Goal: Information Seeking & Learning: Learn about a topic

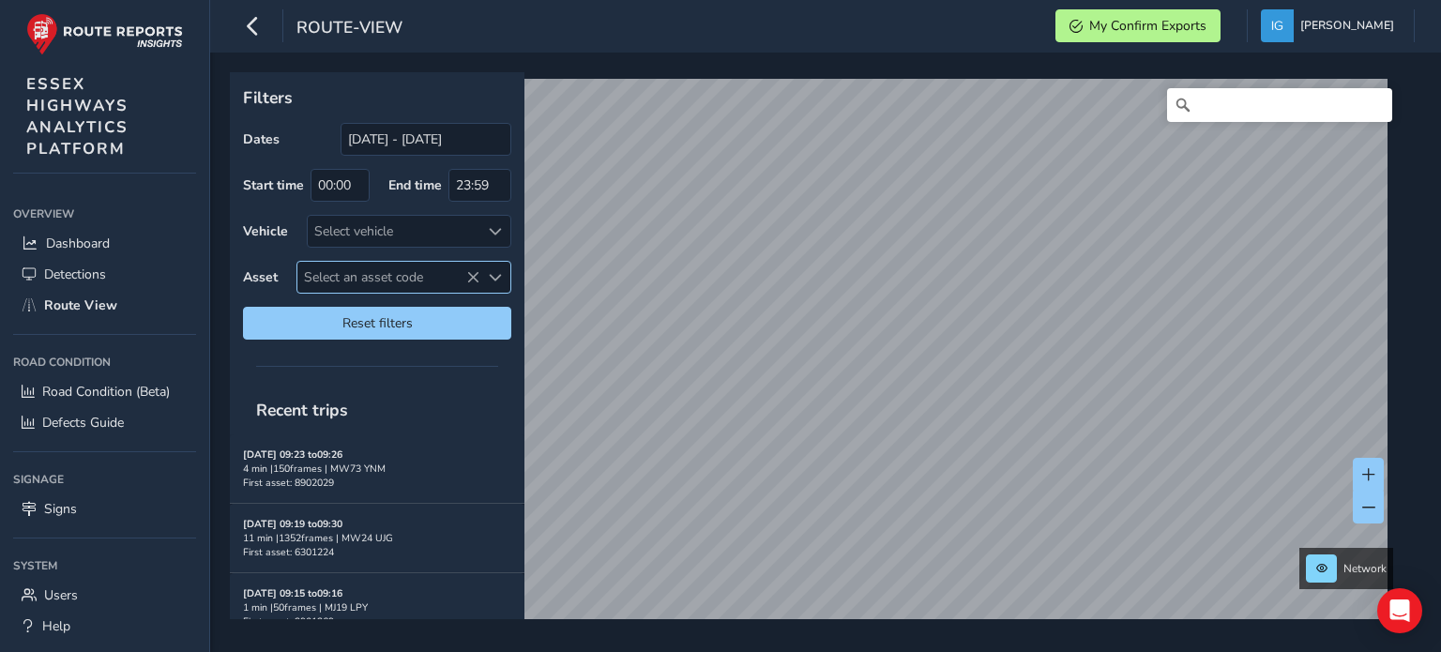
click at [501, 276] on span "Select an asset code" at bounding box center [495, 277] width 13 height 13
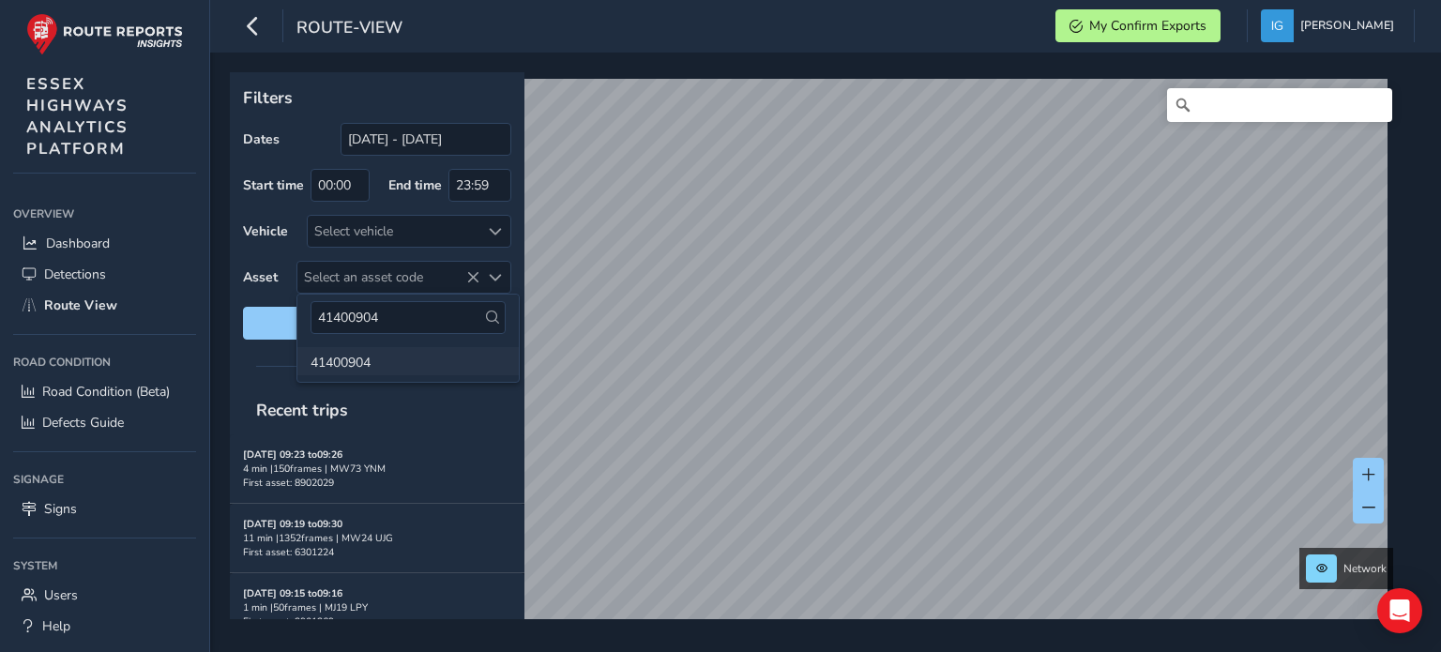
type input "41400904"
click at [358, 368] on li "41400904" at bounding box center [407, 361] width 221 height 28
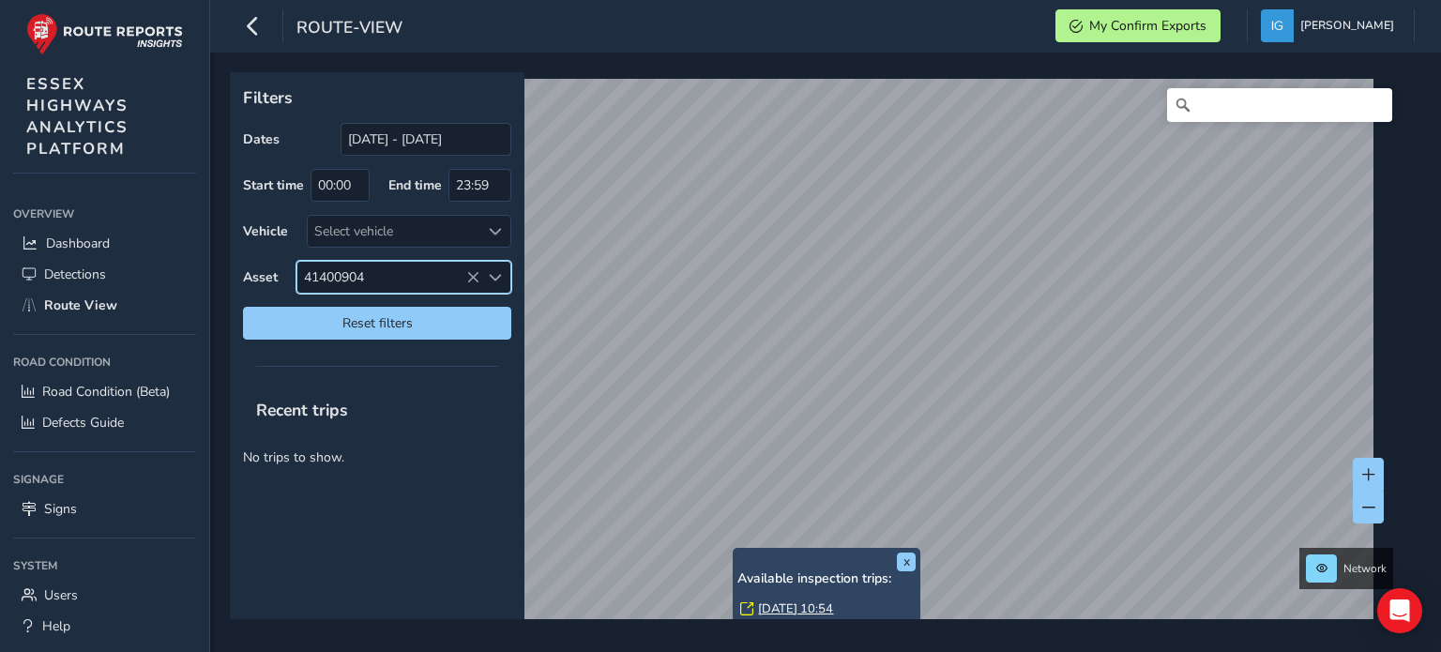
click at [785, 604] on link "[DATE] 10:54" at bounding box center [795, 608] width 75 height 17
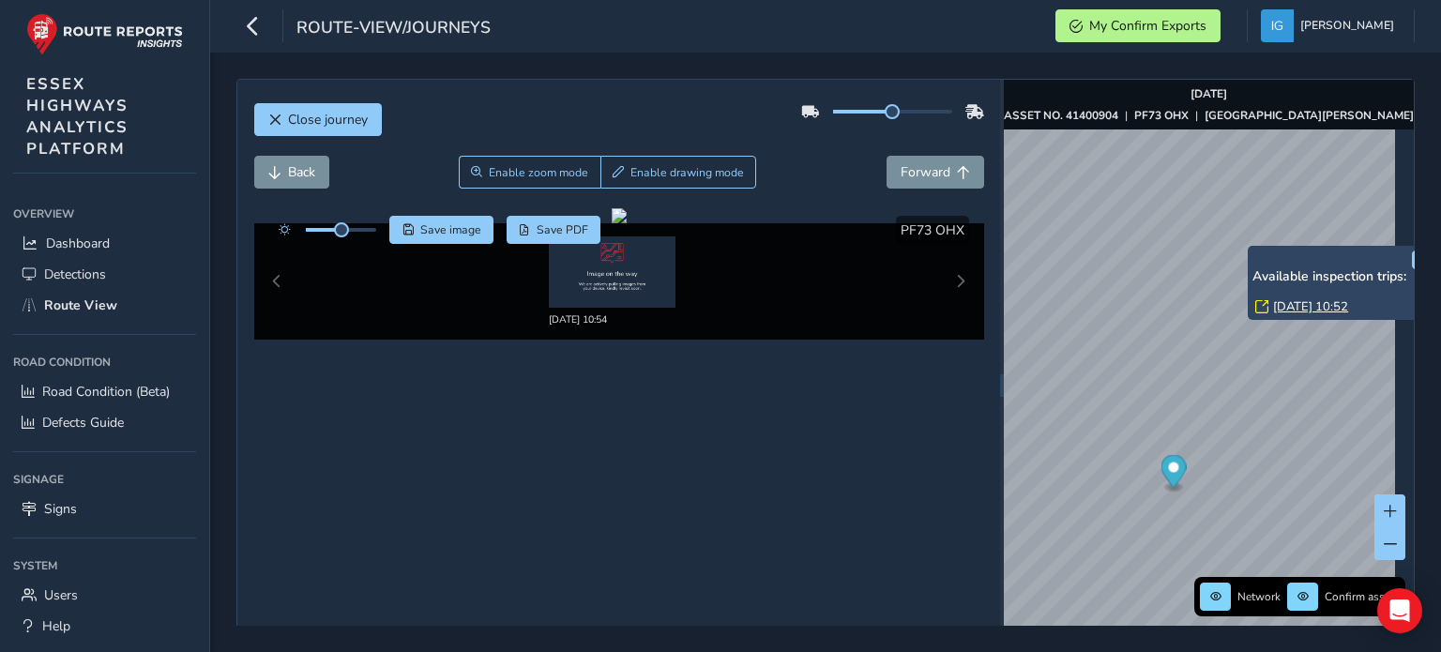
click at [1277, 300] on link "[DATE] 10:52" at bounding box center [1310, 306] width 75 height 17
click at [1294, 303] on link "[DATE] 10:52" at bounding box center [1310, 306] width 75 height 17
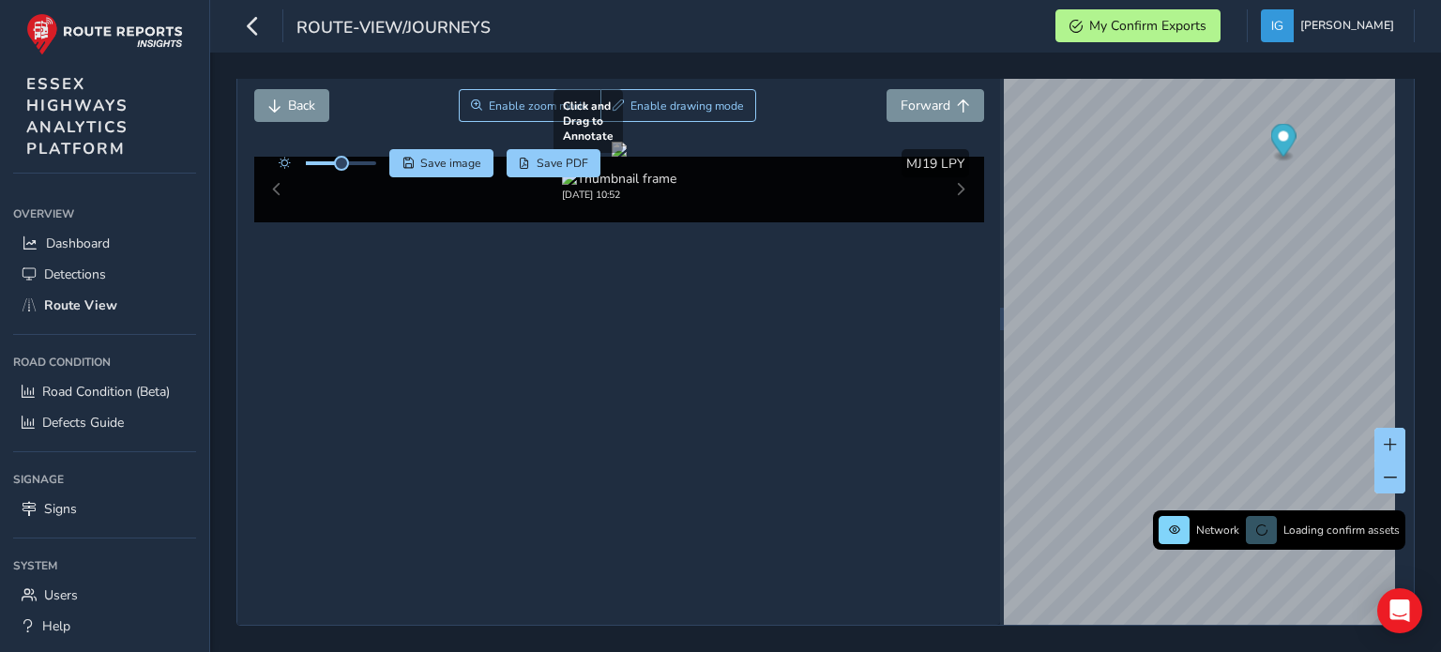
scroll to position [103, 0]
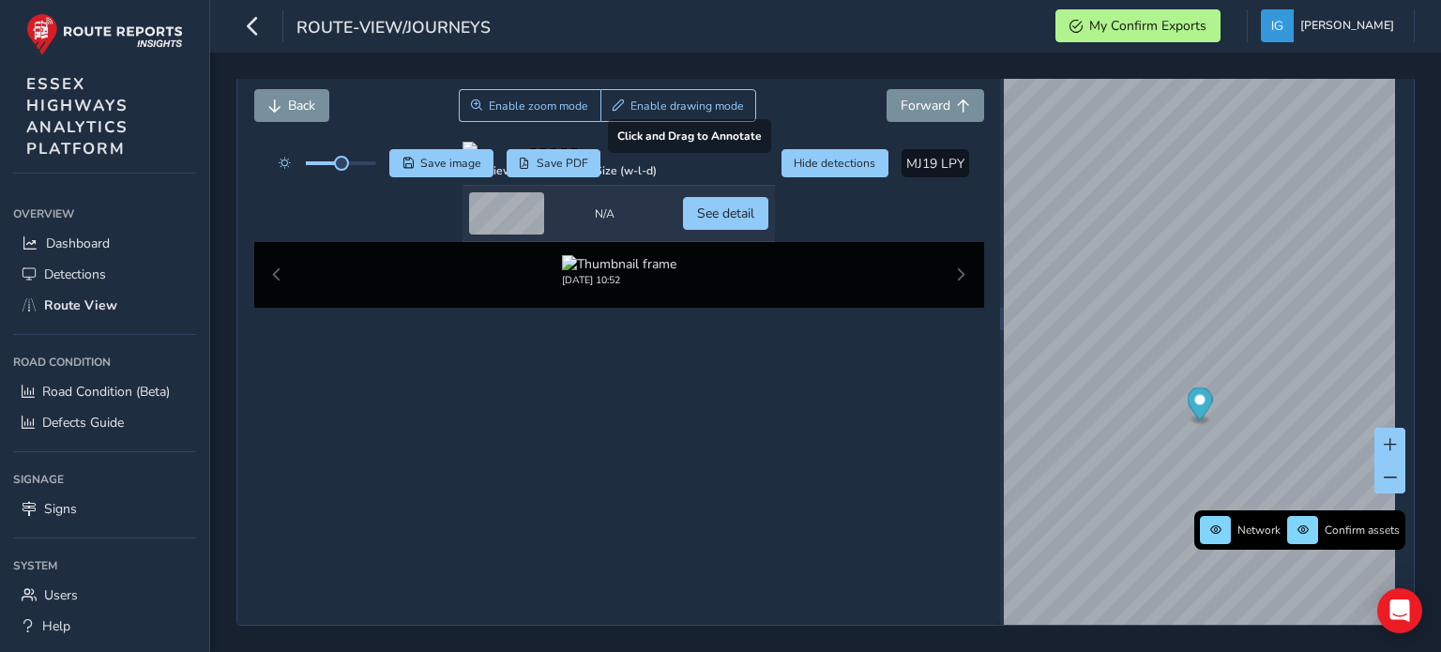
scroll to position [189, 0]
click at [754, 222] on span "See detail" at bounding box center [725, 213] width 57 height 18
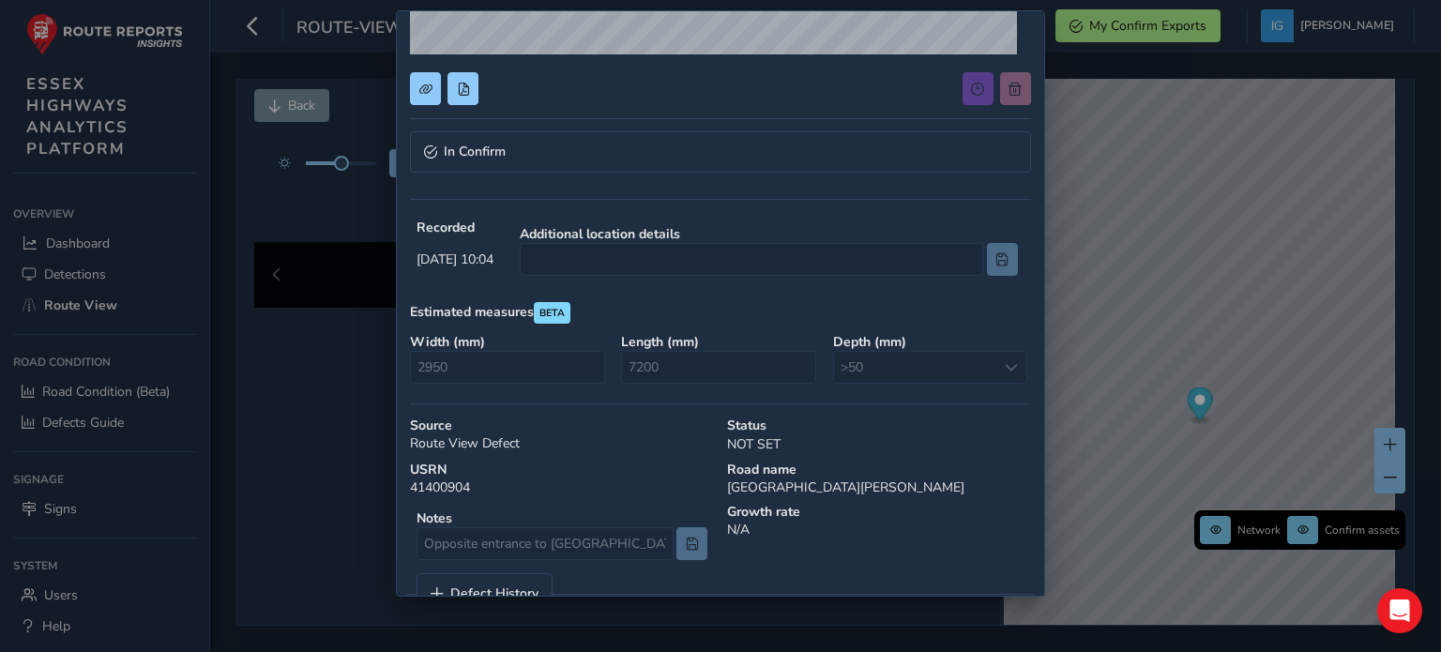
scroll to position [433, 0]
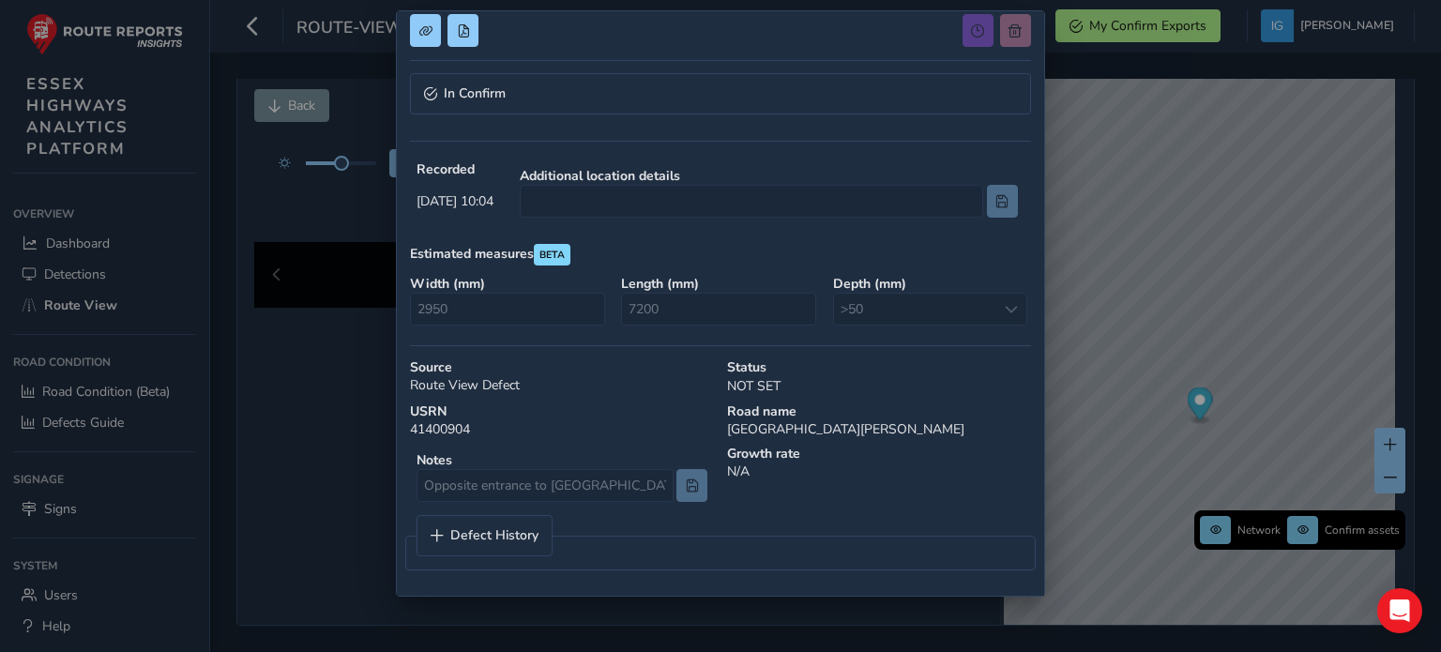
click at [1002, 310] on div "Depth ( mm ) >50 >50" at bounding box center [931, 300] width 211 height 64
click at [537, 537] on link "Defect History" at bounding box center [484, 535] width 134 height 39
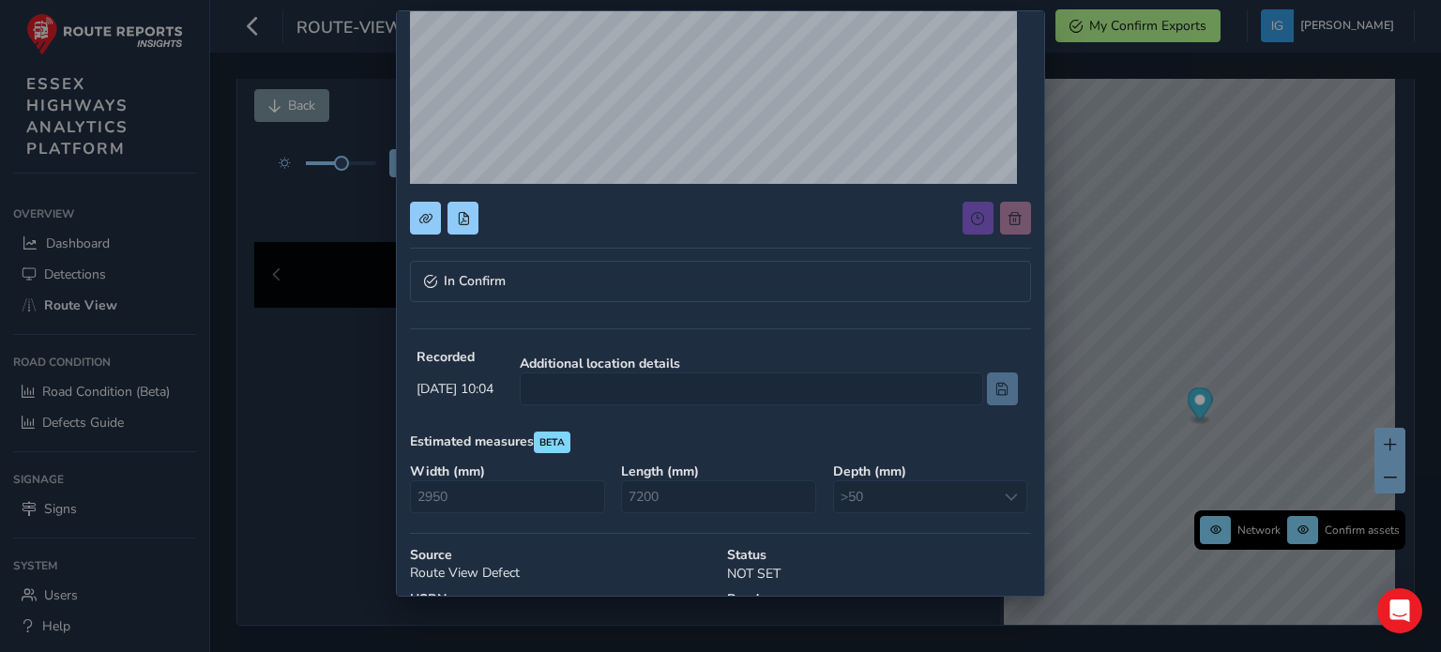
scroll to position [152, 0]
